Goal: Task Accomplishment & Management: Manage account settings

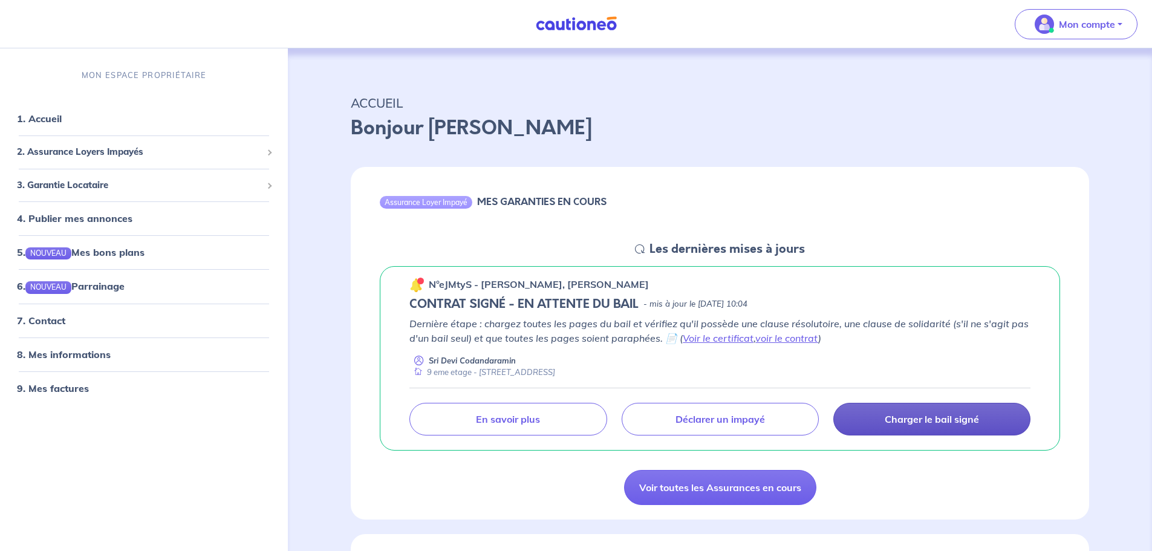
click at [899, 412] on link "Charger le bail signé" at bounding box center [931, 419] width 197 height 33
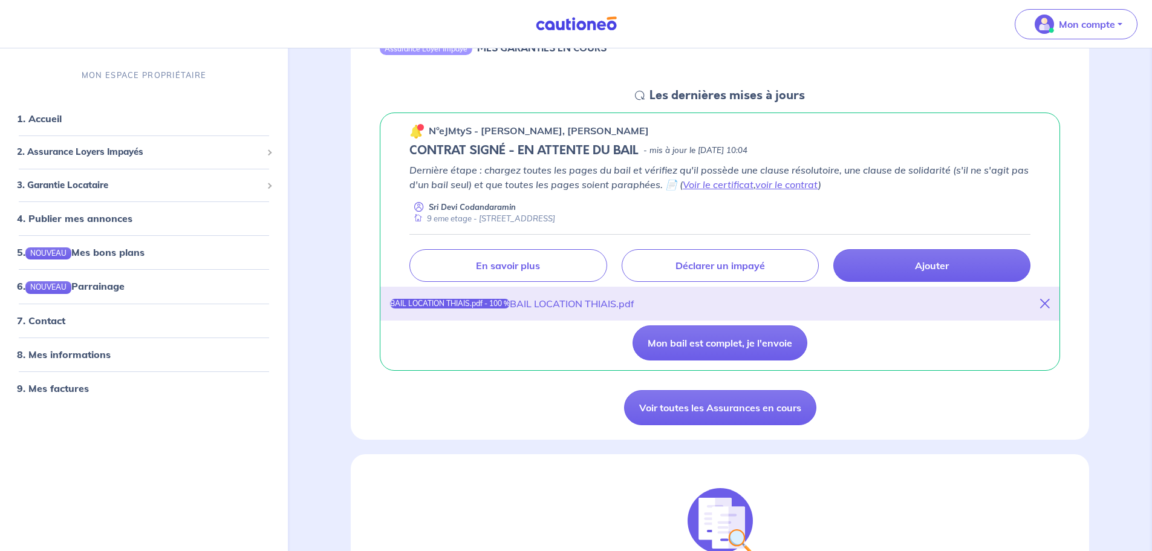
scroll to position [210, 0]
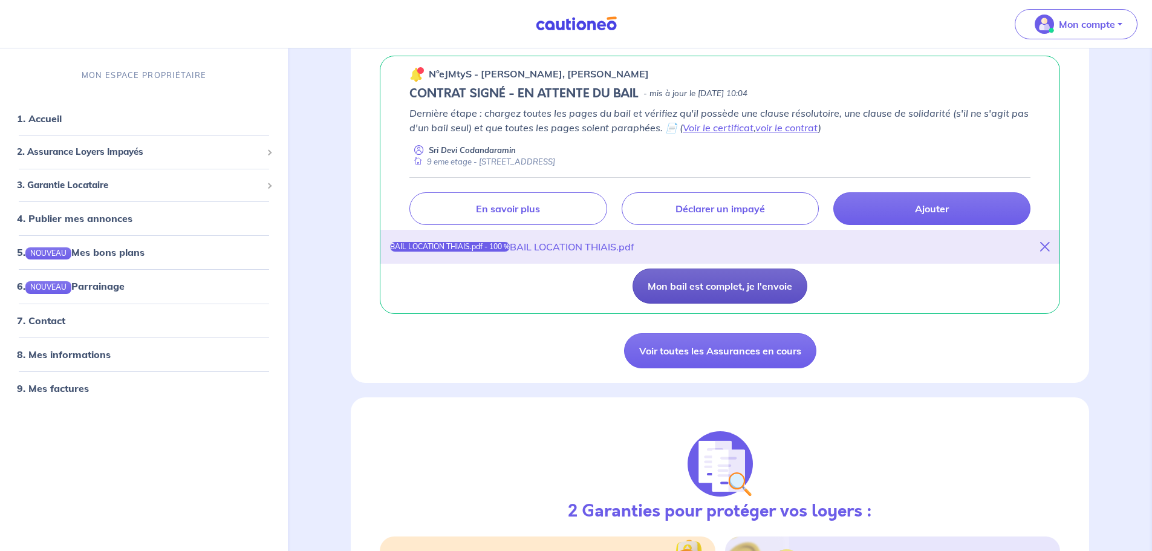
click at [734, 285] on button "Mon bail est complet, je l'envoie" at bounding box center [720, 286] width 175 height 35
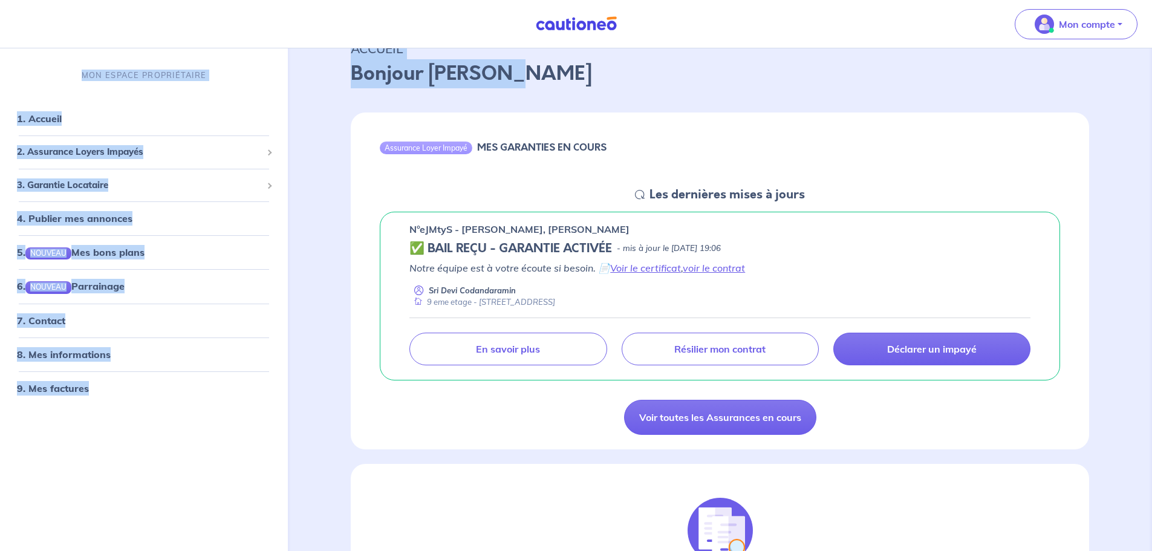
scroll to position [0, 0]
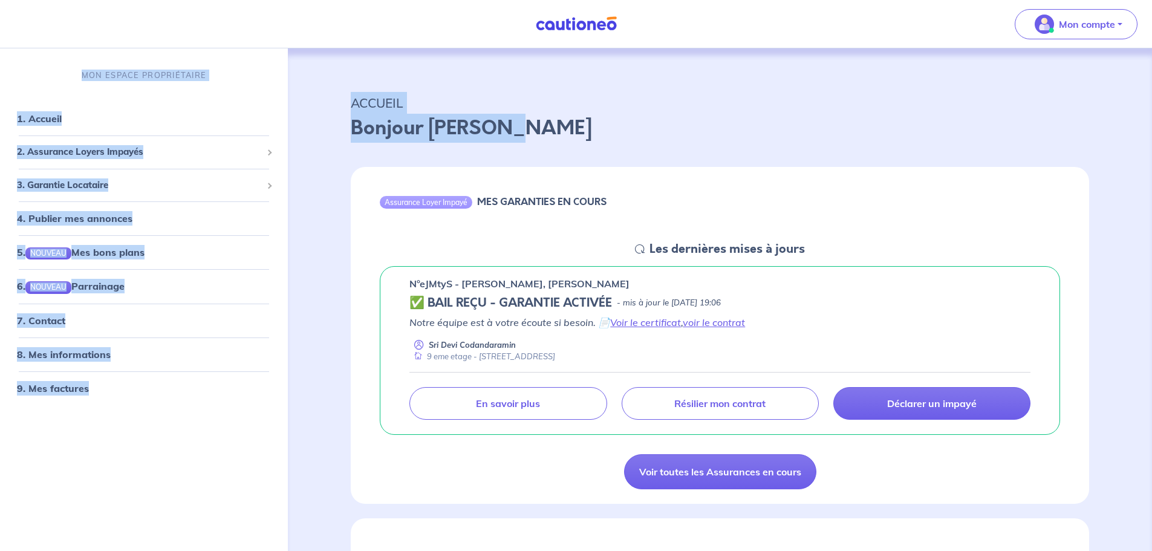
drag, startPoint x: 1134, startPoint y: 62, endPoint x: 1119, endPoint y: -21, distance: 83.6
click at [1006, 82] on div "ACCUEIL Bonjour [PERSON_NAME]" at bounding box center [720, 114] width 797 height 75
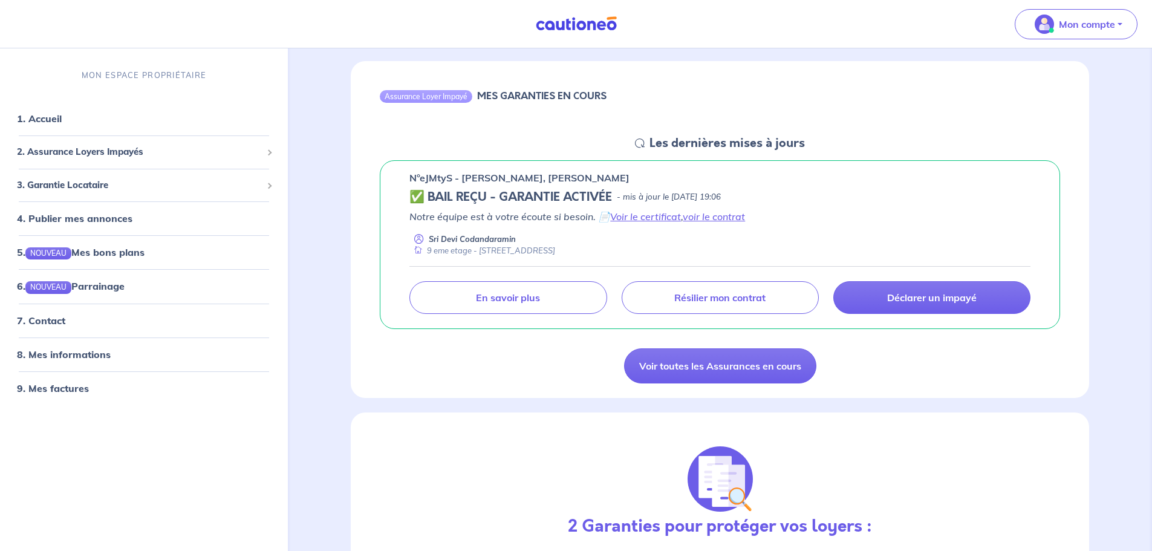
scroll to position [78, 0]
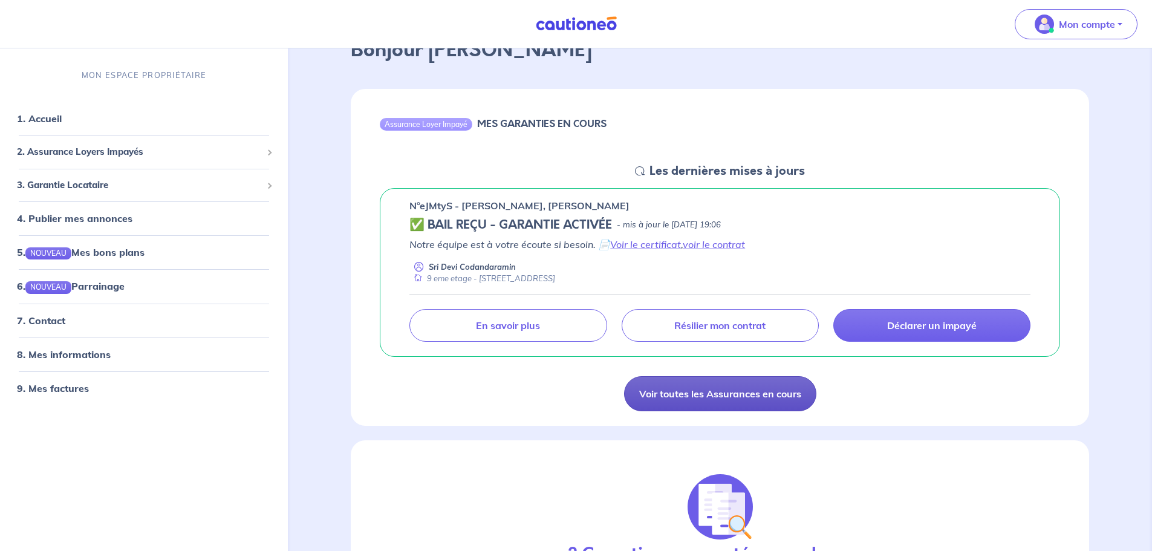
click at [767, 396] on link "Voir toutes les Assurances en cours" at bounding box center [720, 393] width 192 height 35
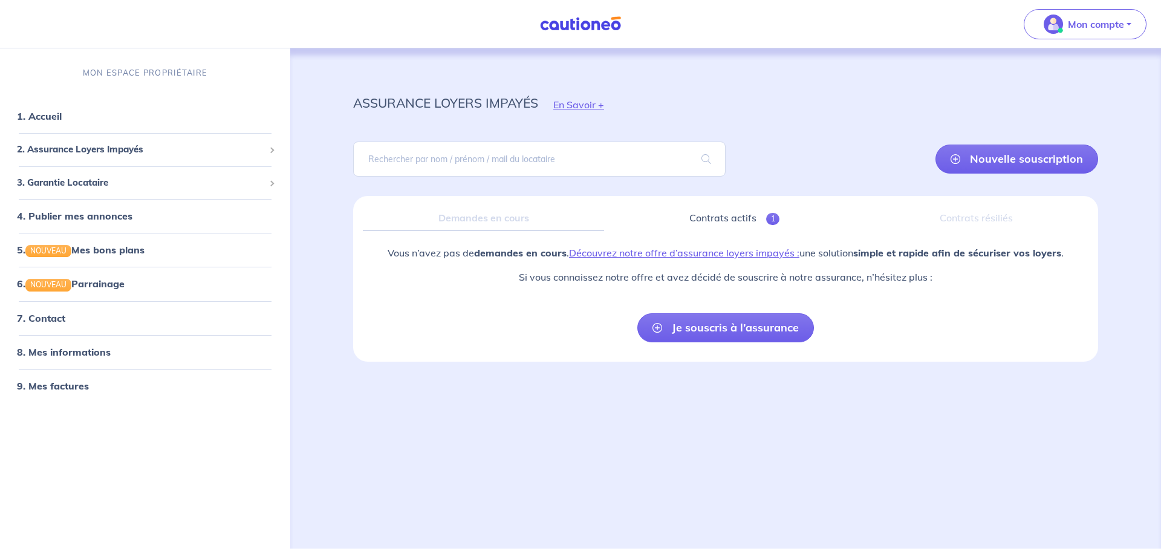
click at [741, 152] on div "Nouvelle souscription" at bounding box center [725, 159] width 745 height 54
click at [37, 114] on link "1. Accueil" at bounding box center [39, 116] width 44 height 12
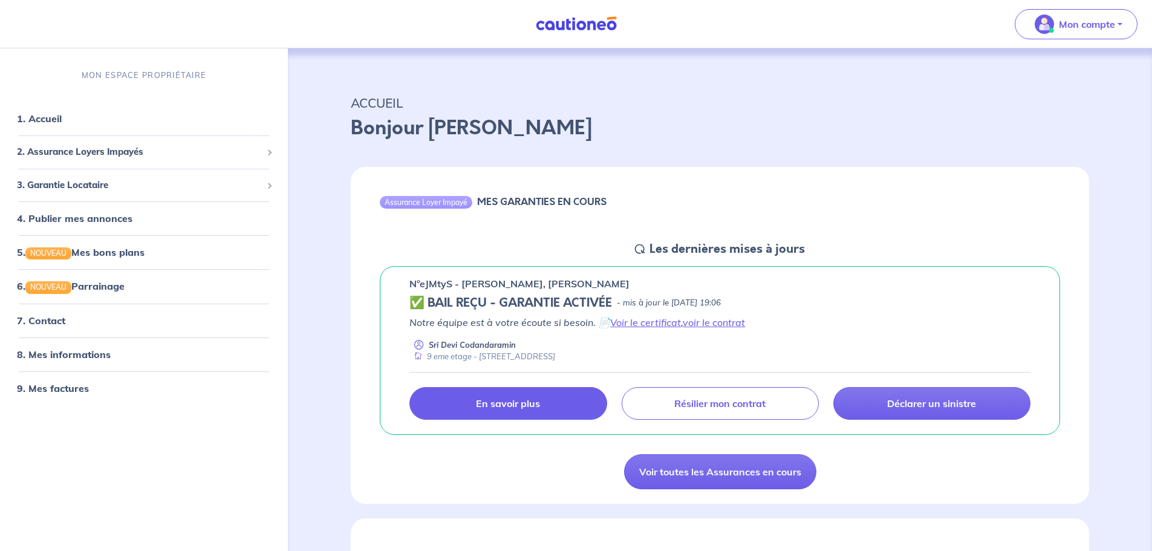
click at [489, 393] on link "En savoir plus" at bounding box center [507, 403] width 197 height 33
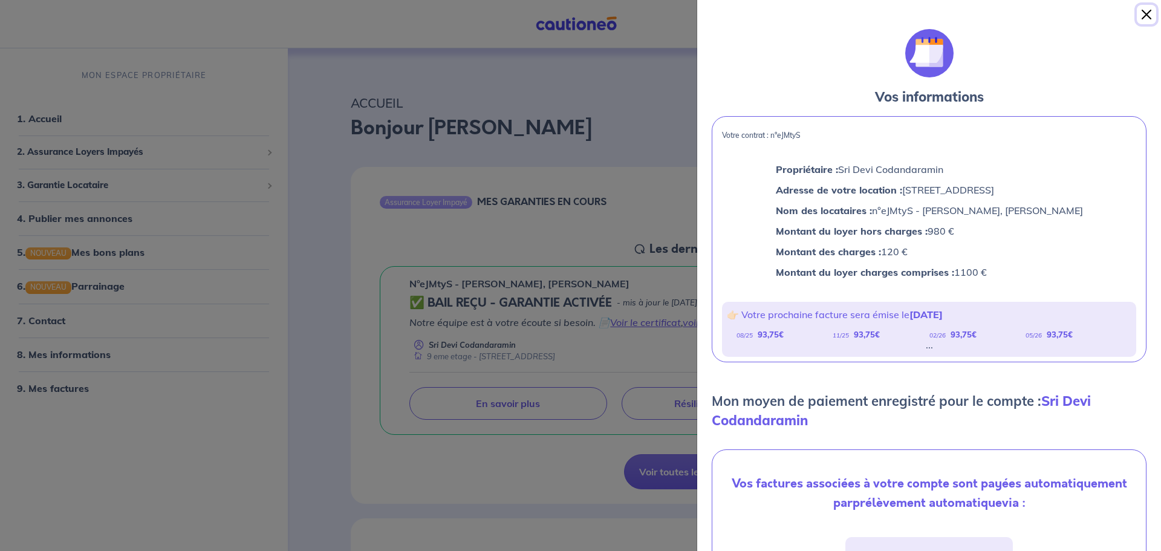
click at [1144, 13] on button "Close" at bounding box center [1146, 14] width 19 height 19
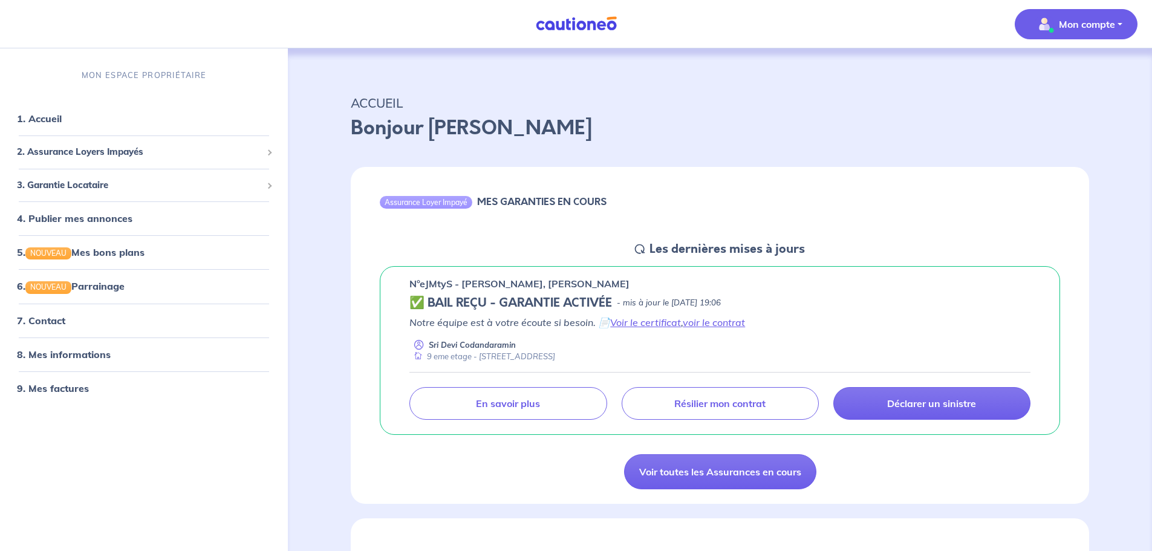
click at [1058, 31] on span "Mon compte" at bounding box center [1072, 24] width 85 height 19
click at [1032, 102] on link "Me déconnecter" at bounding box center [1063, 103] width 97 height 19
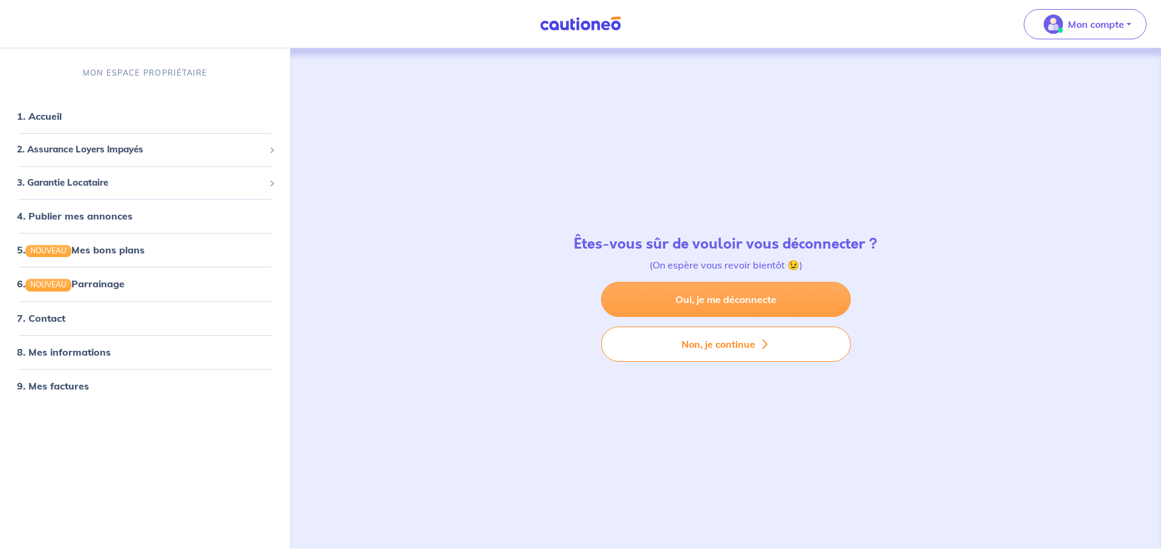
click at [651, 292] on link "Oui, je me déconnecte" at bounding box center [726, 299] width 250 height 35
